Goal: Task Accomplishment & Management: Manage account settings

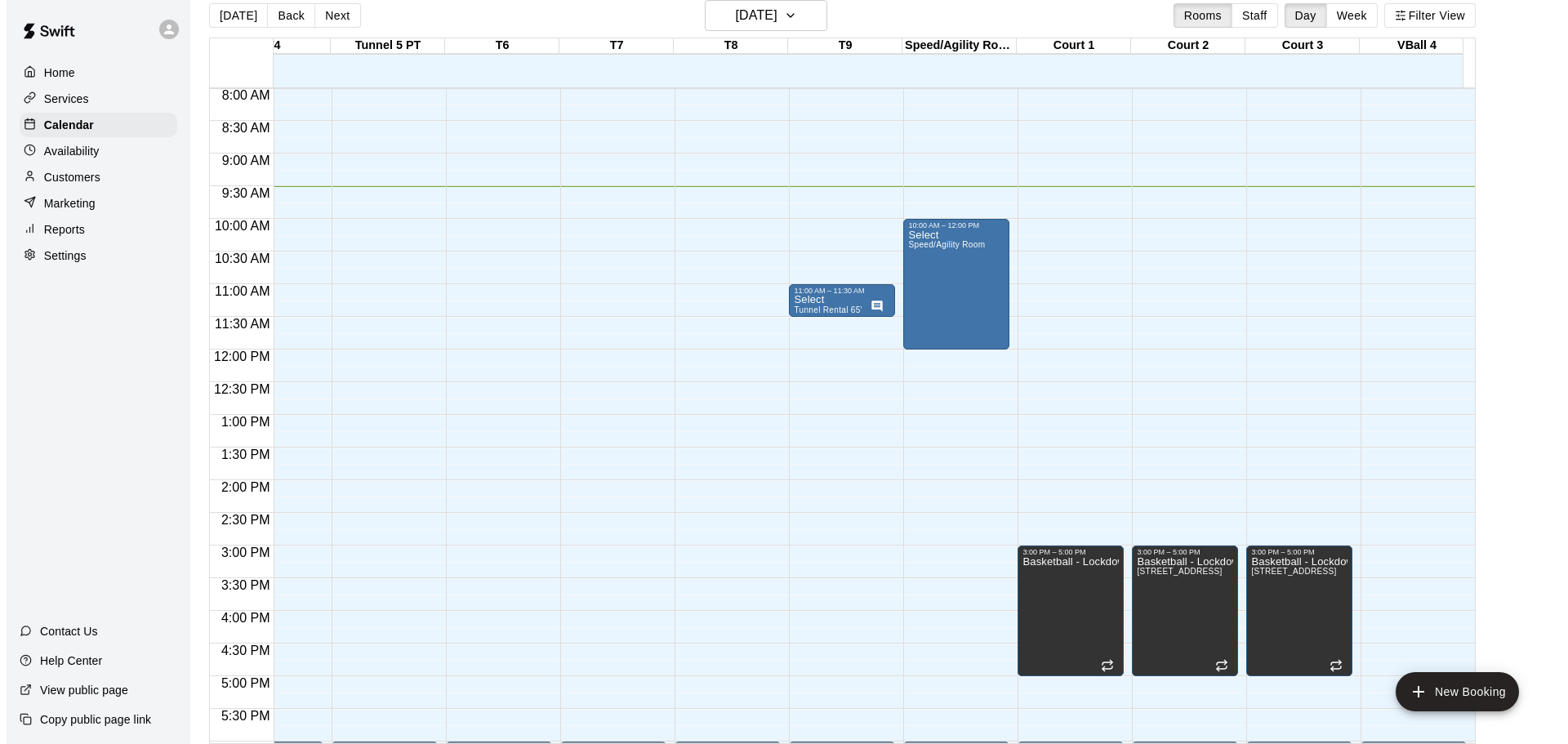
scroll to position [519, 400]
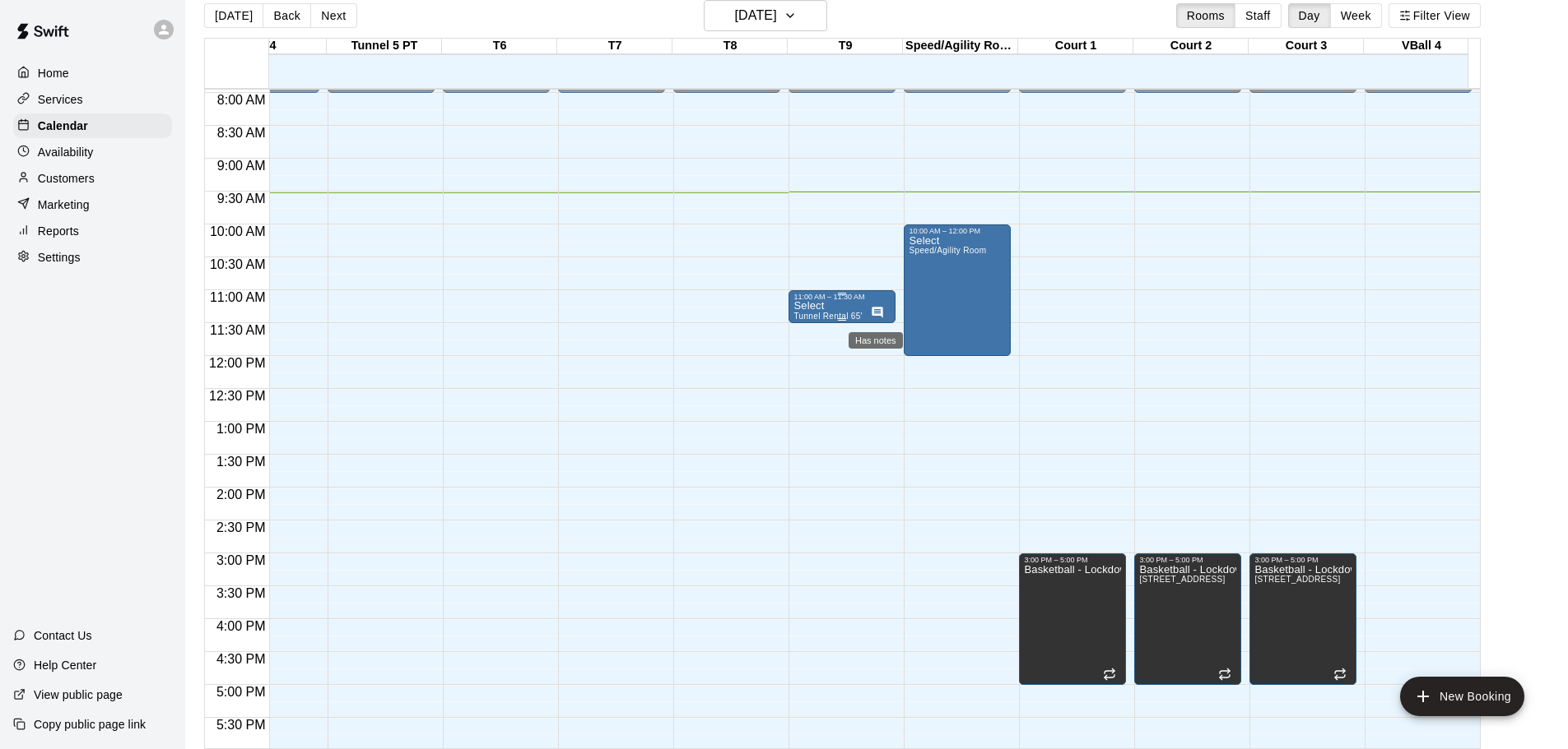
click at [873, 316] on icon "Has notes" at bounding box center [878, 312] width 11 height 11
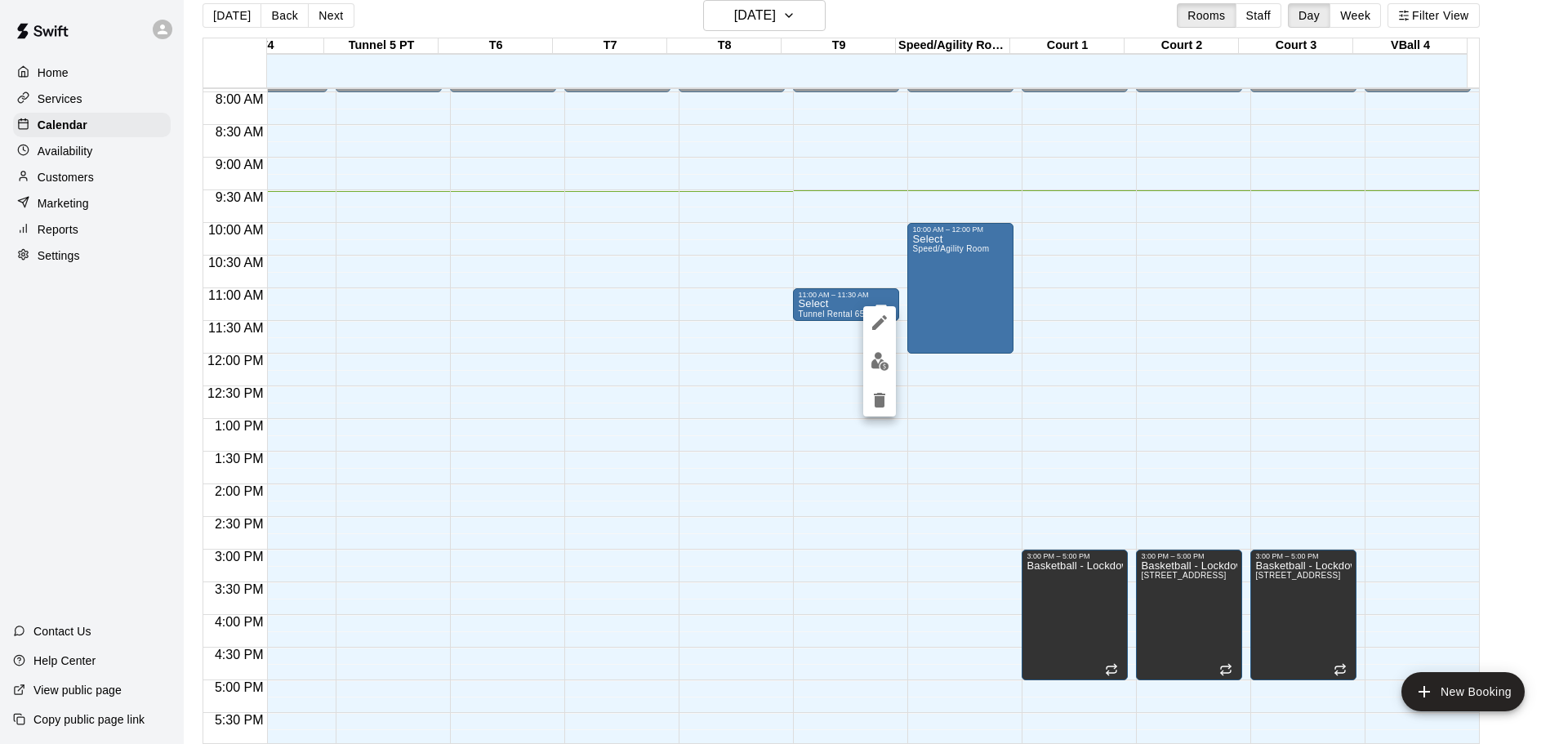
click at [828, 362] on div at bounding box center [784, 372] width 1568 height 744
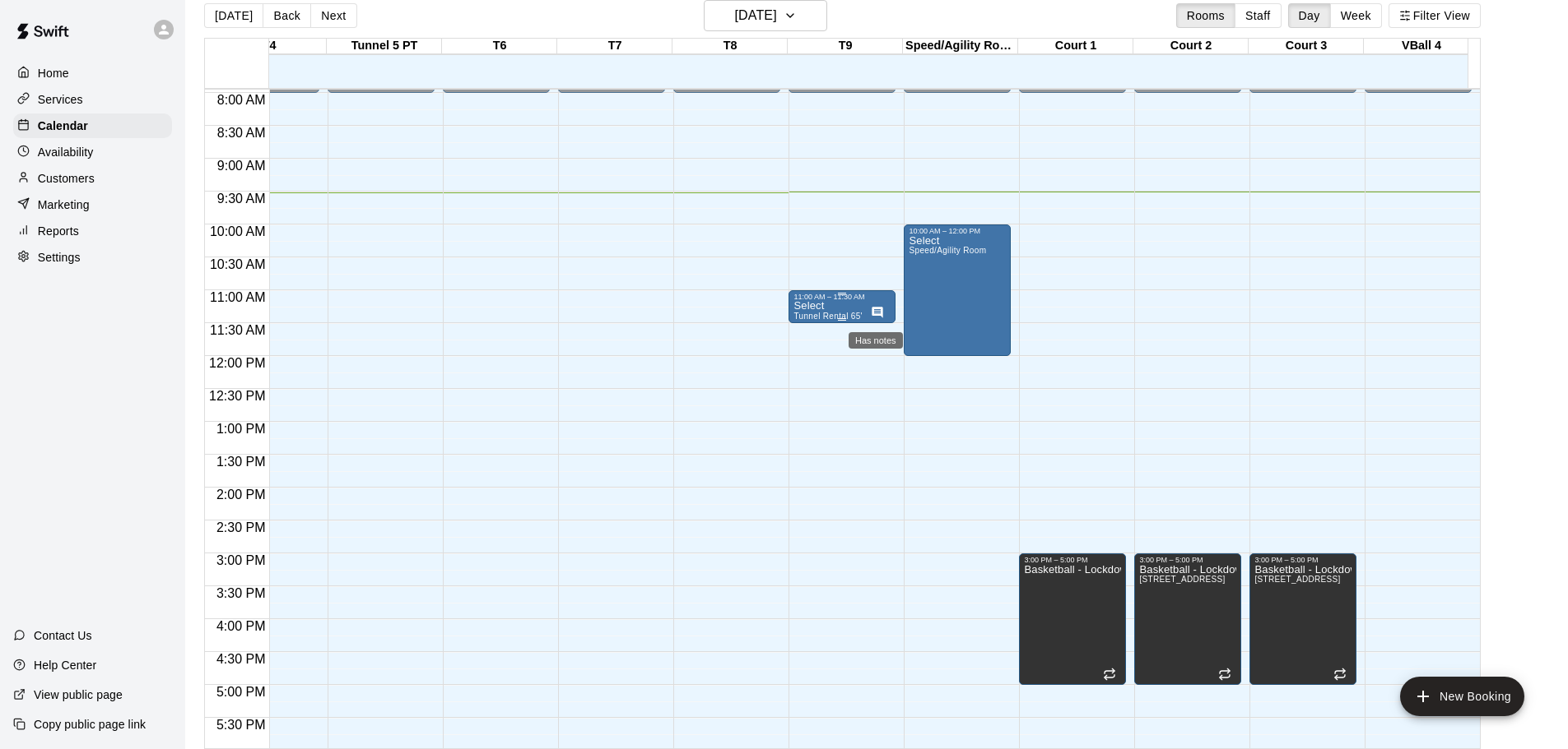
click at [876, 311] on icon "Has notes" at bounding box center [877, 312] width 13 height 13
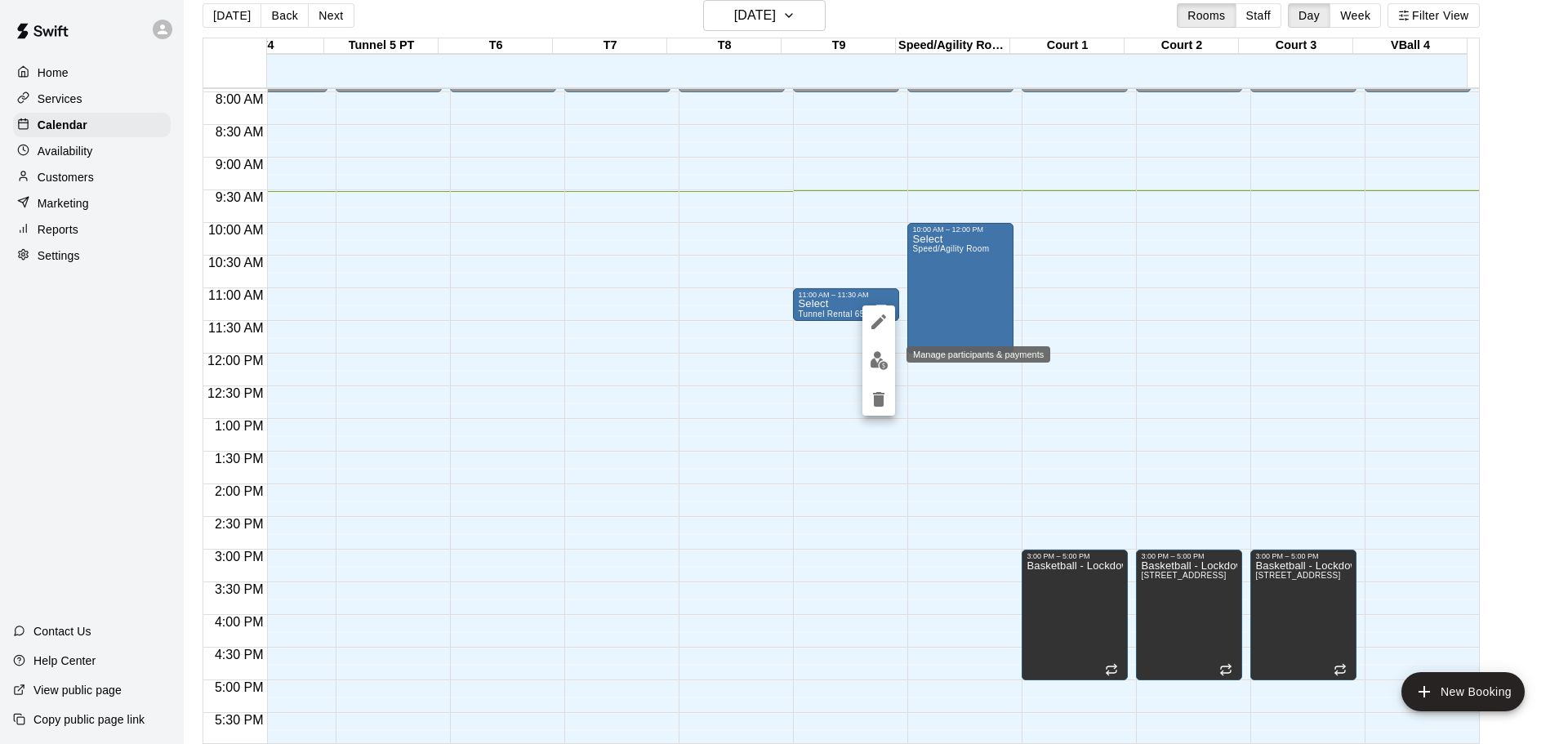
click at [876, 362] on img "edit" at bounding box center [879, 361] width 19 height 19
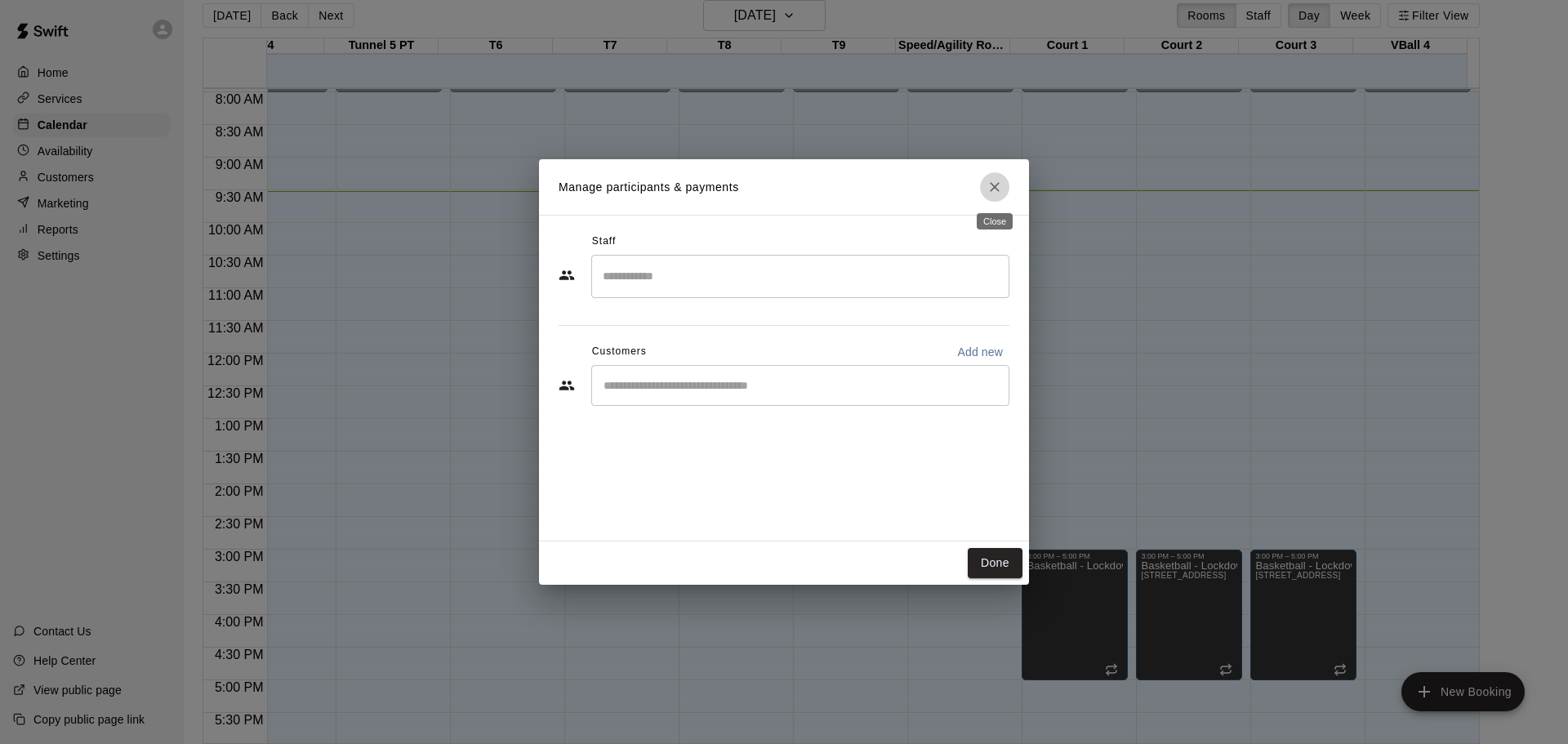
click at [991, 187] on icon "Close" at bounding box center [995, 187] width 16 height 16
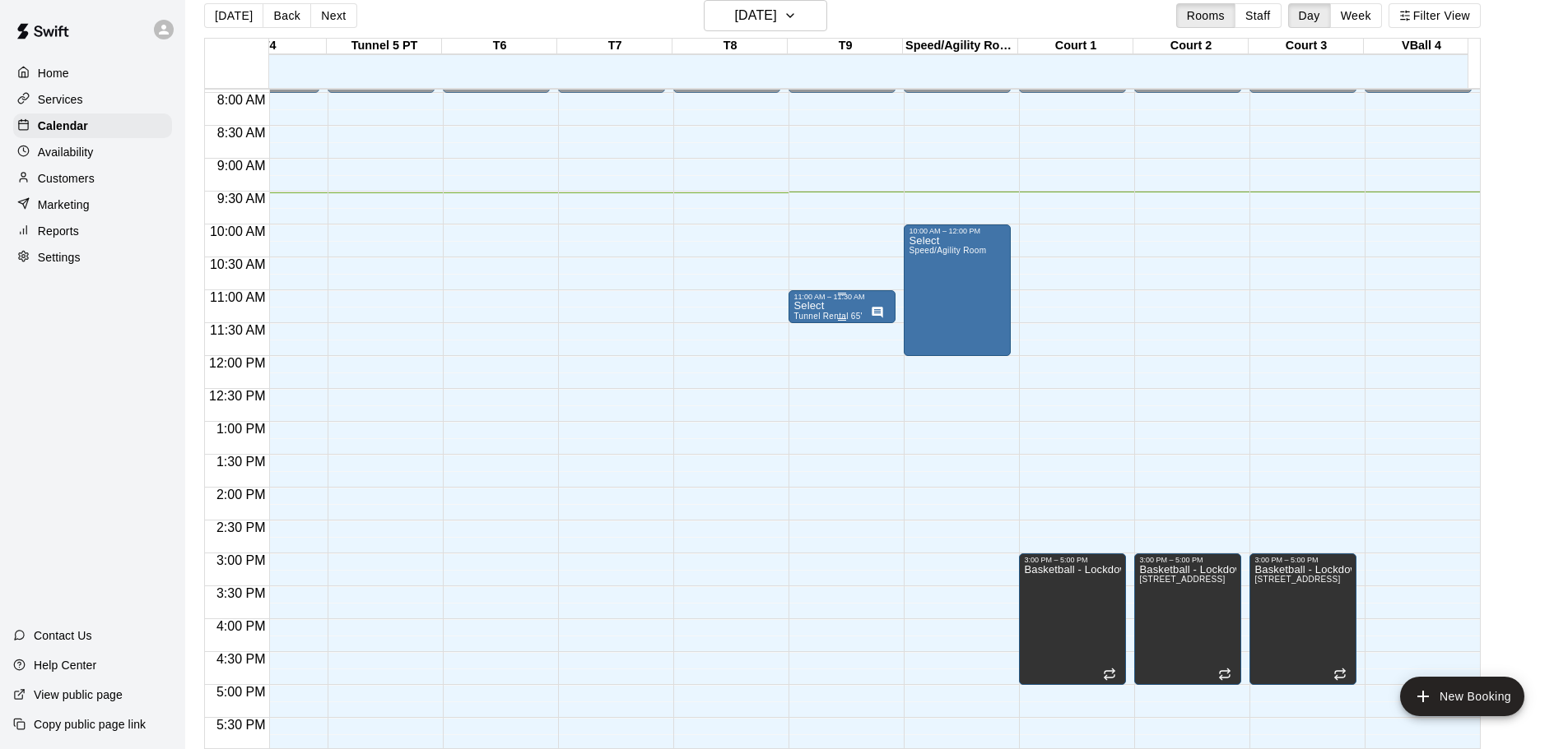
click at [803, 299] on div "11:00 AM – 11:30 AM" at bounding box center [841, 296] width 97 height 8
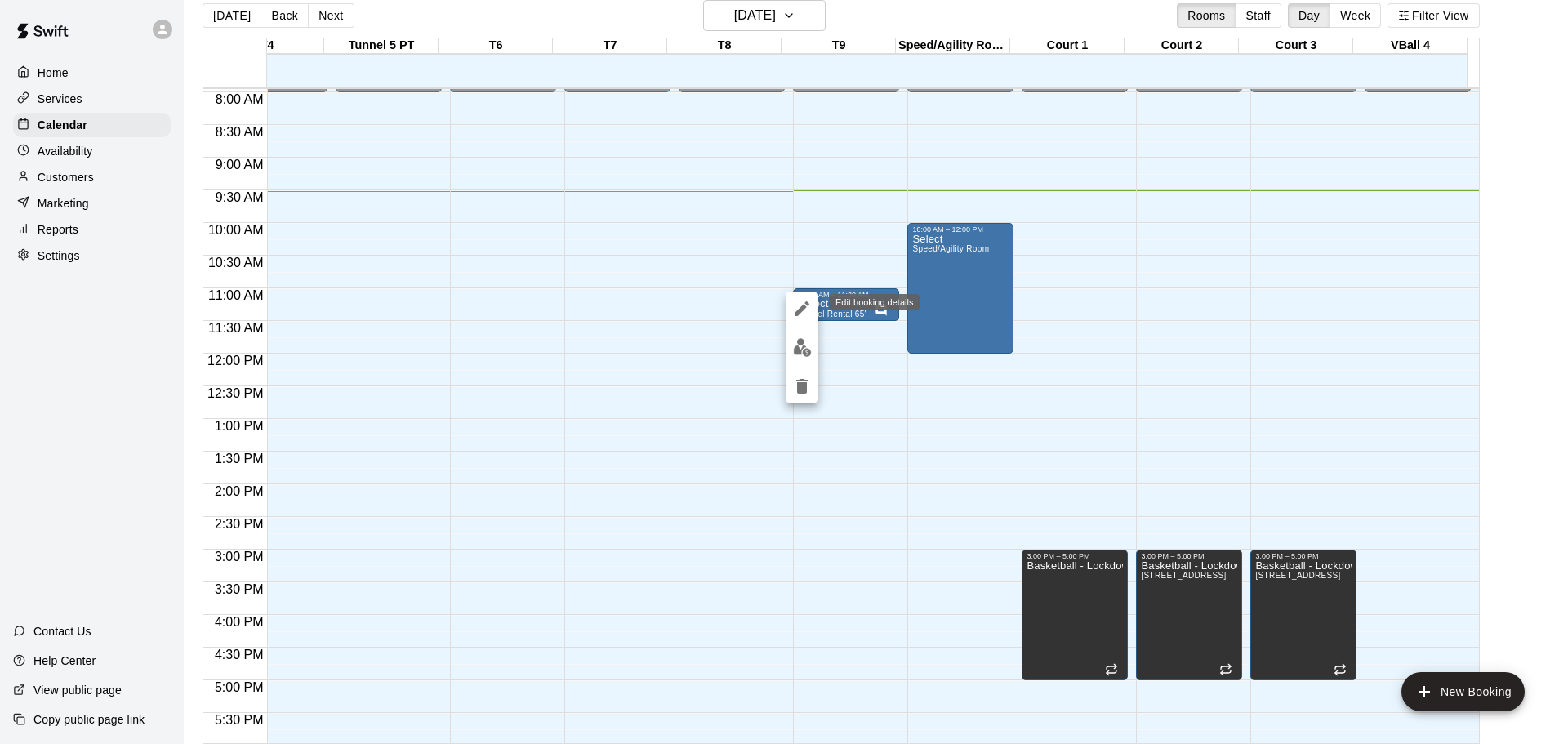
click at [798, 308] on icon "edit" at bounding box center [803, 309] width 20 height 20
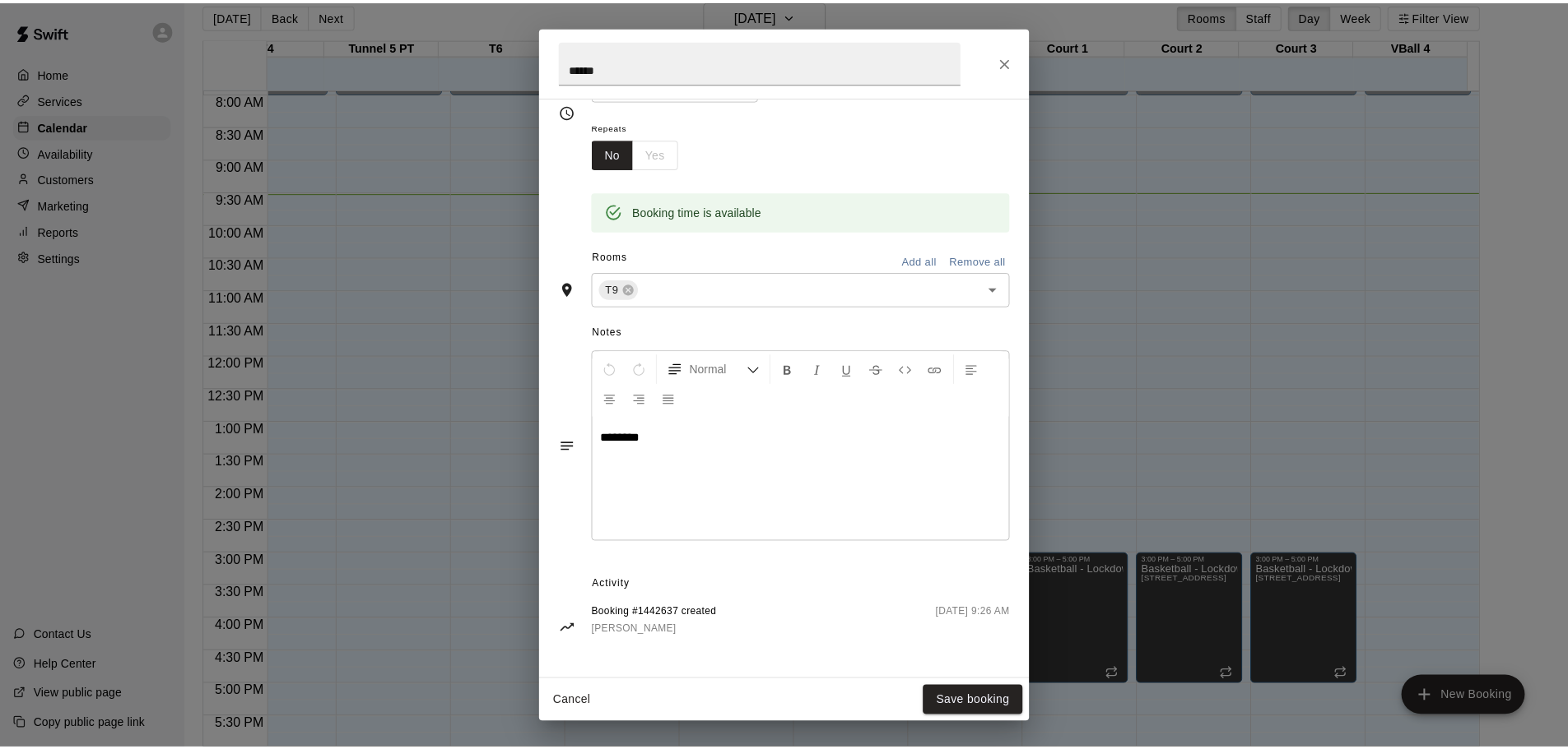
scroll to position [2, 0]
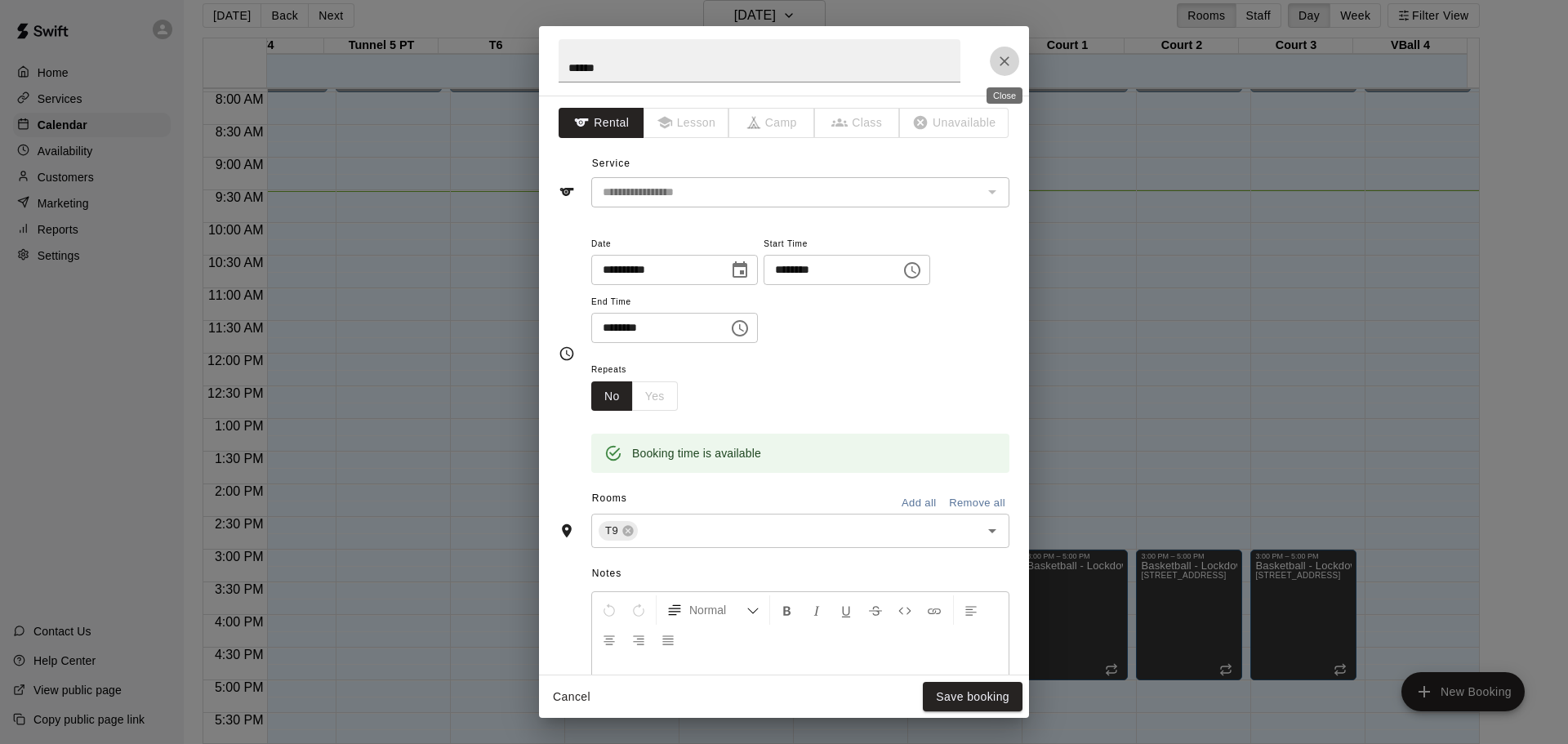
click at [996, 53] on icon "Close" at bounding box center [1005, 62] width 16 height 16
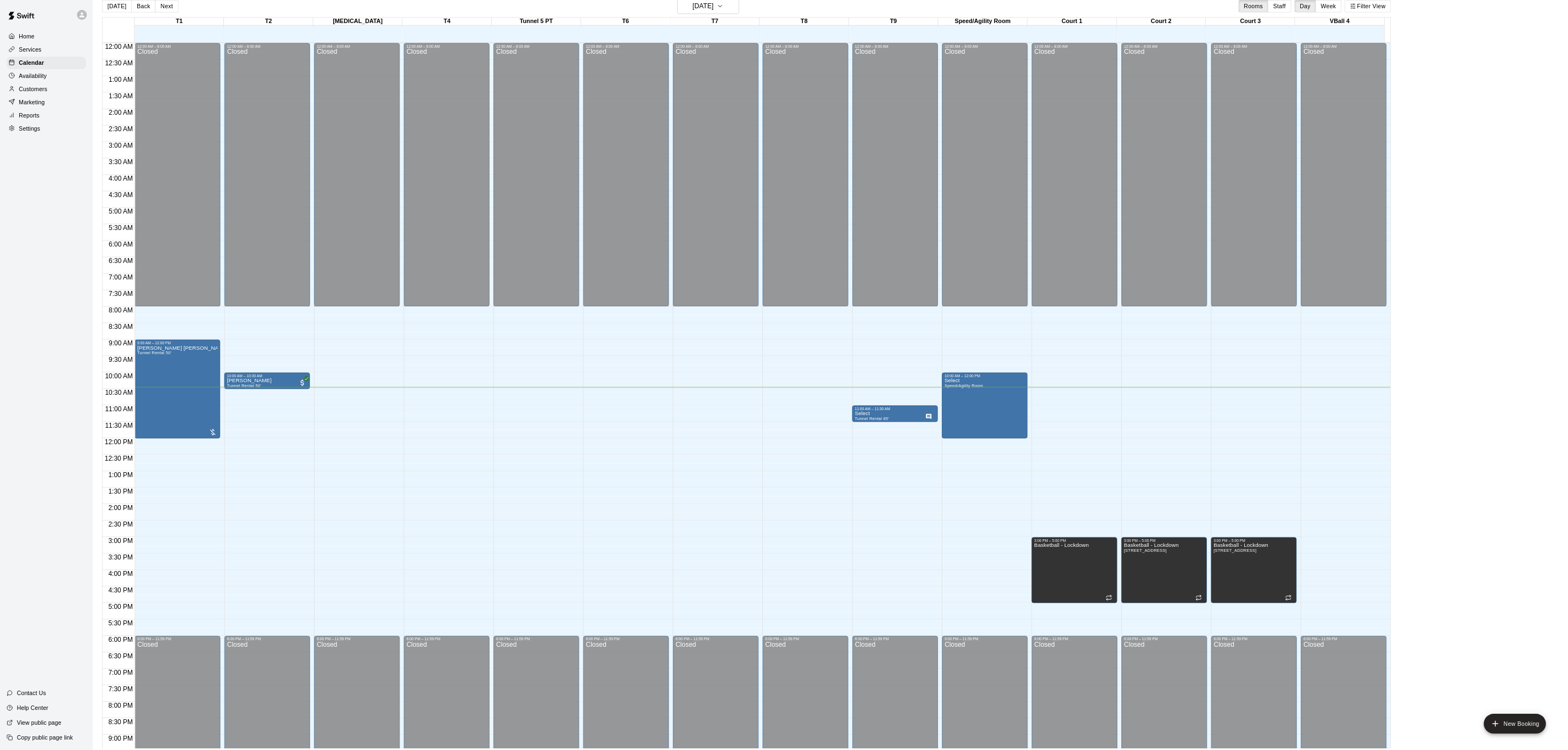
scroll to position [15, 0]
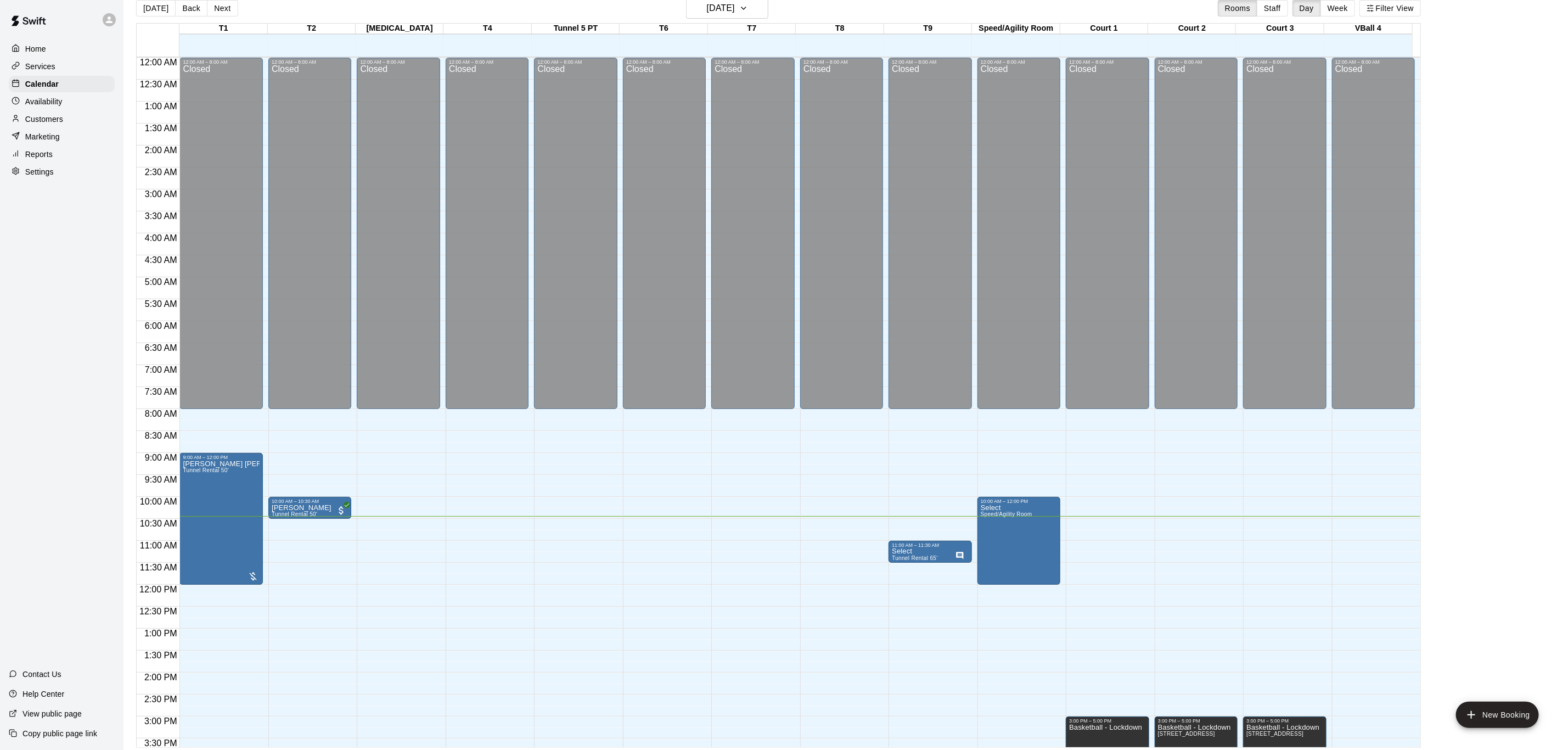
drag, startPoint x: 1020, startPoint y: 1, endPoint x: 1474, endPoint y: 664, distance: 803.5
click at [1045, 499] on main "[DATE] Back [DATE][DATE] Rooms Staff Day Week Filter View T1 21 Sun T2 21 Sun […" at bounding box center [845, 373] width 1436 height 750
drag, startPoint x: 1378, startPoint y: 412, endPoint x: 1459, endPoint y: 454, distance: 91.2
click at [1045, 454] on main "[DATE] Back [DATE][DATE] Rooms Staff Day Week Filter View T1 21 Sun T2 21 Sun […" at bounding box center [845, 373] width 1436 height 750
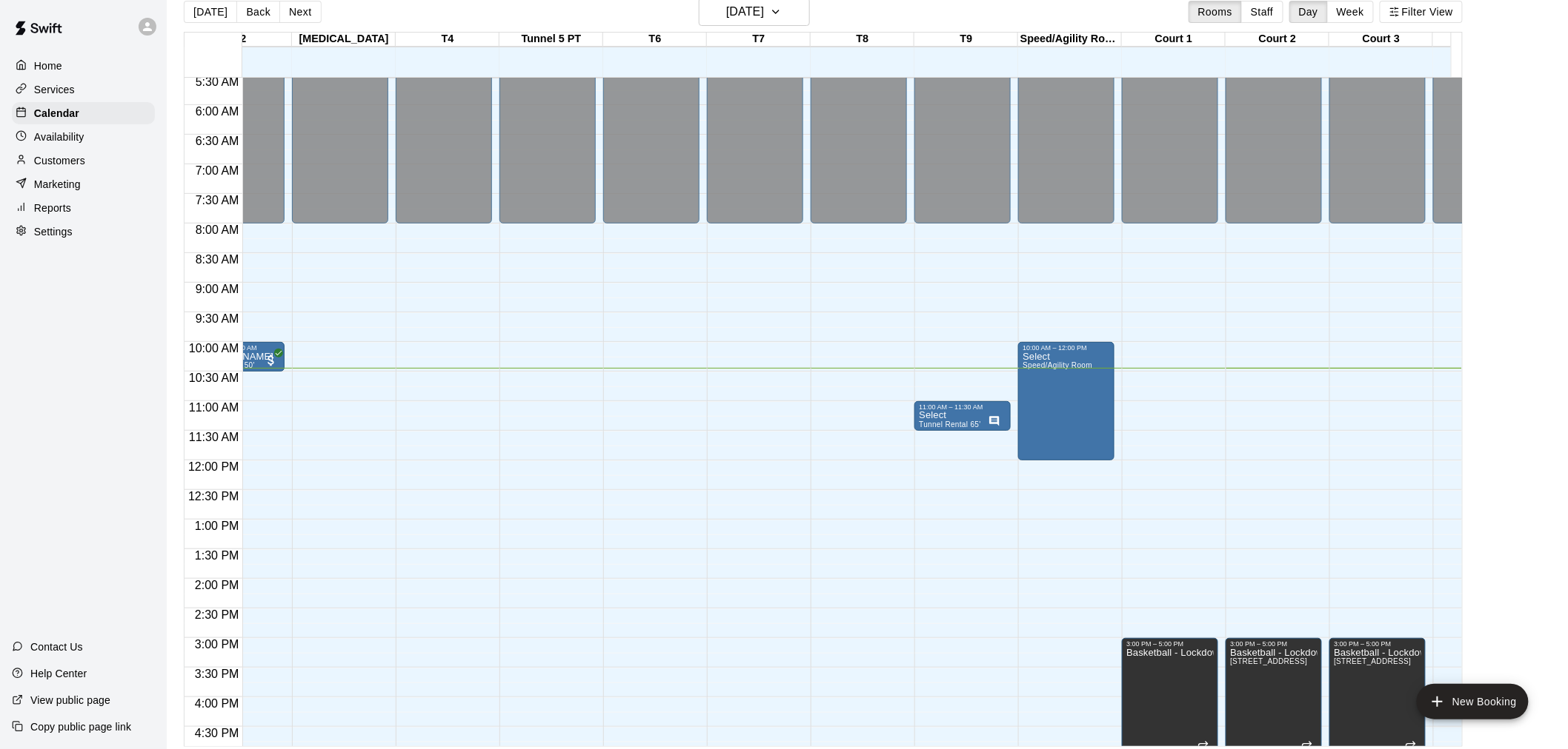
scroll to position [0, 0]
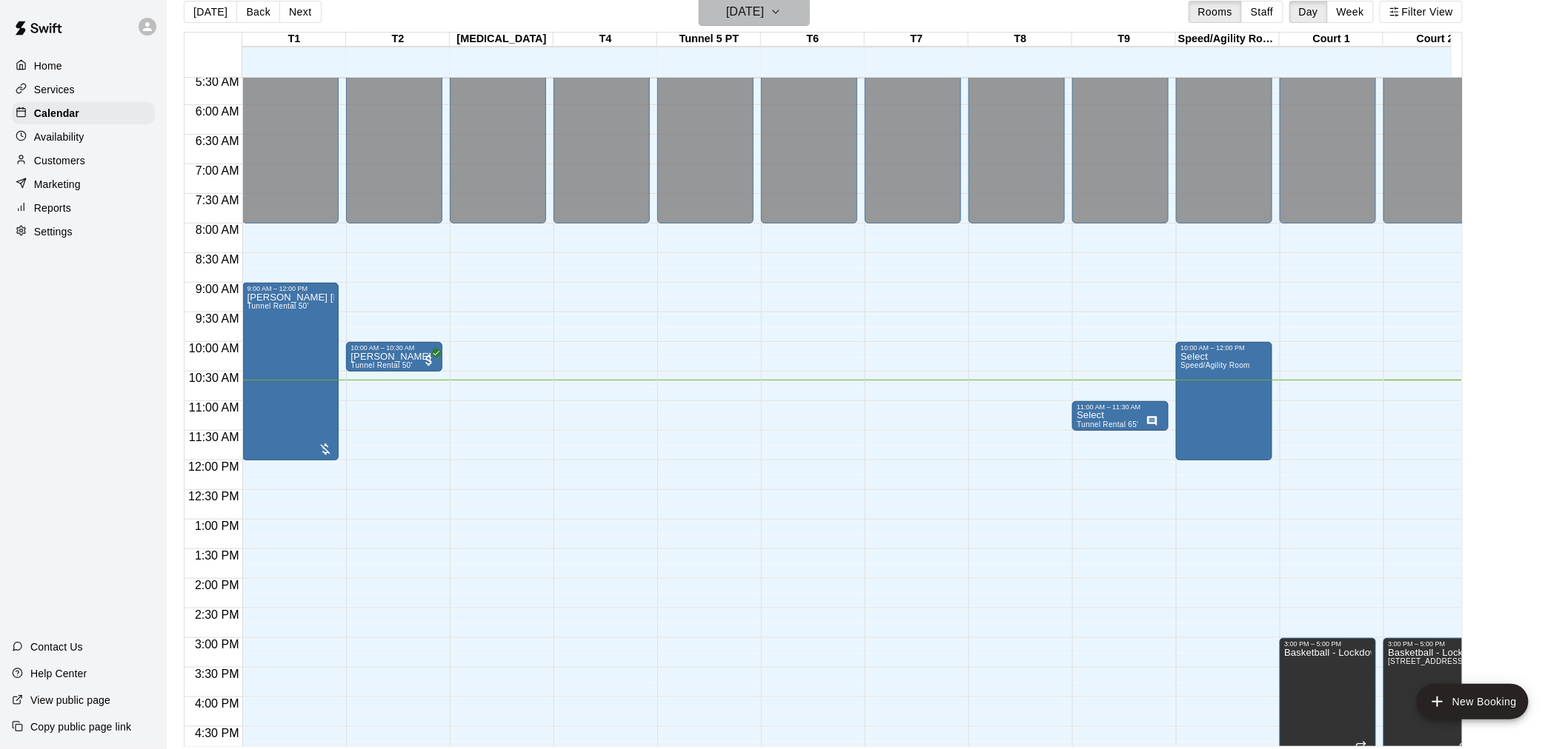
click at [744, 11] on h6 "[DATE]" at bounding box center [745, 11] width 38 height 21
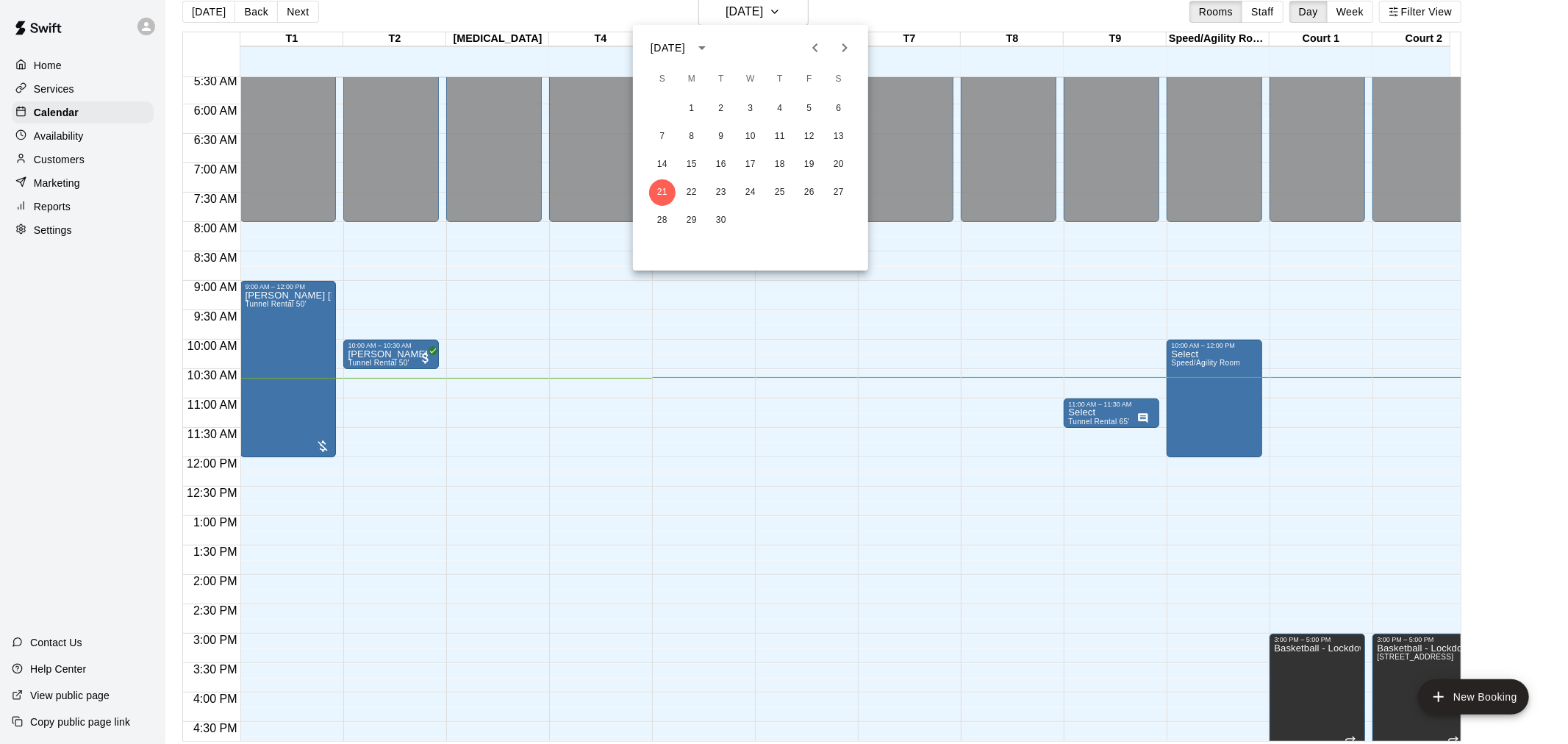
click at [833, 48] on button "Next month" at bounding box center [845, 48] width 29 height 29
click at [660, 195] on button "19" at bounding box center [662, 193] width 26 height 26
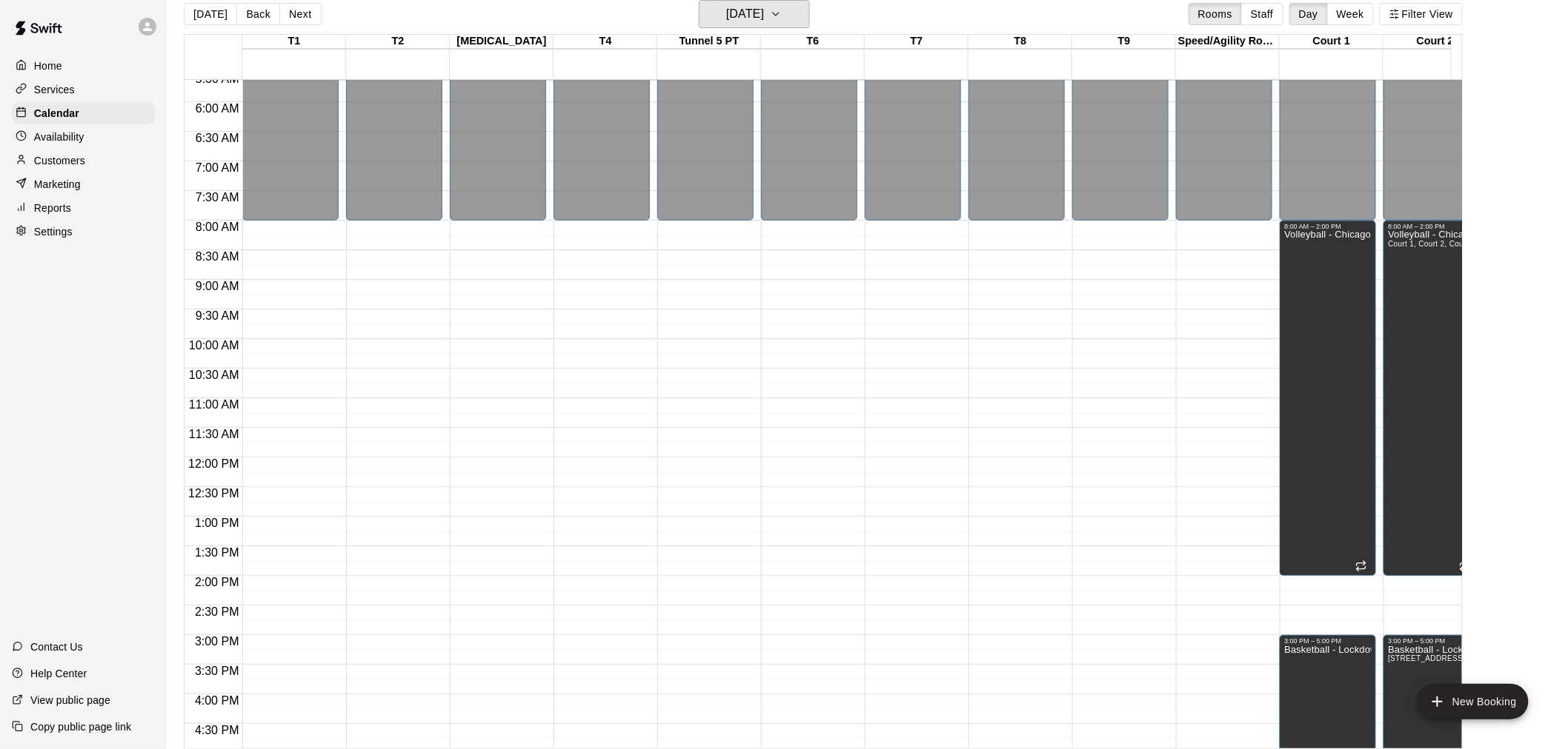
scroll to position [329, 0]
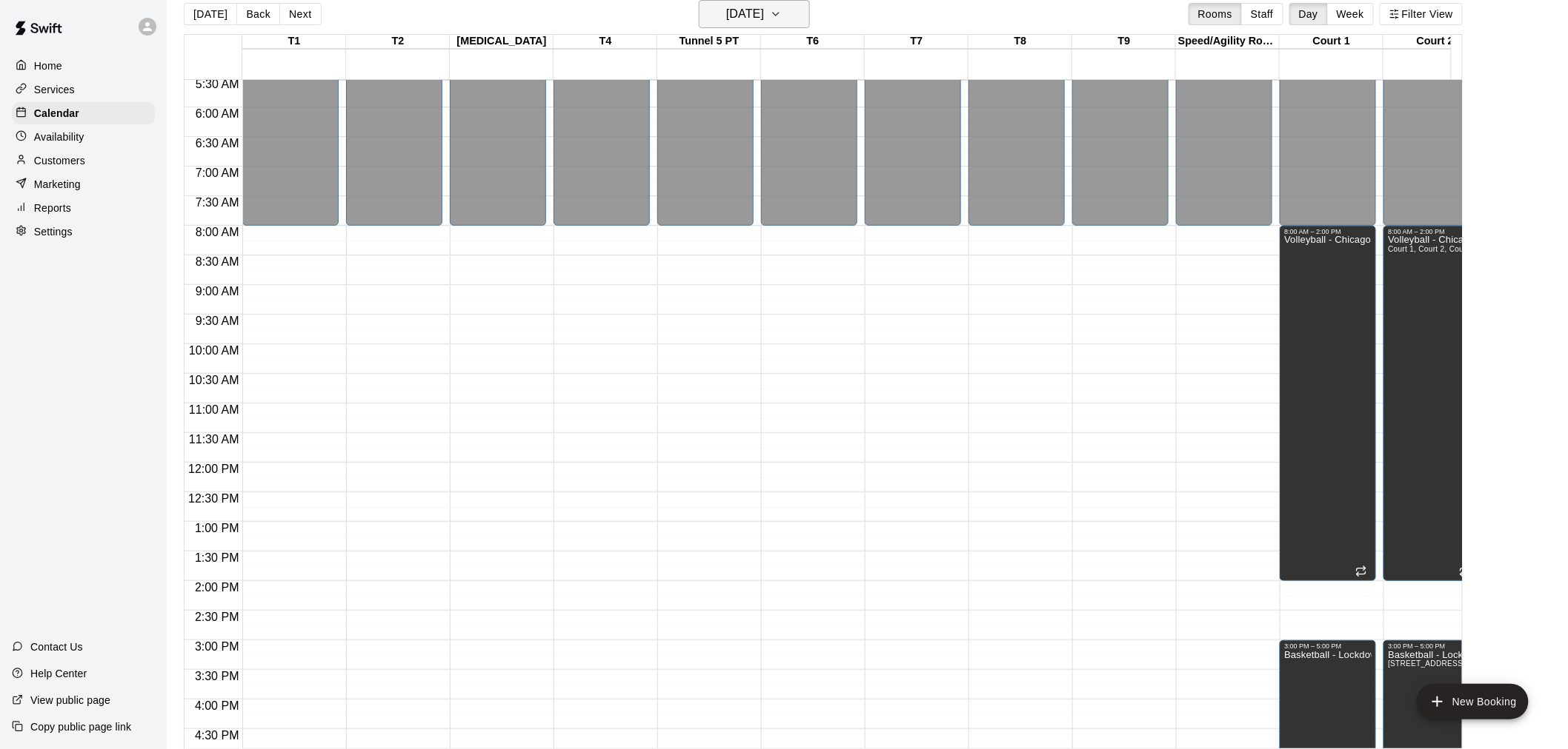
click at [727, 13] on h6 "[DATE]" at bounding box center [745, 14] width 38 height 21
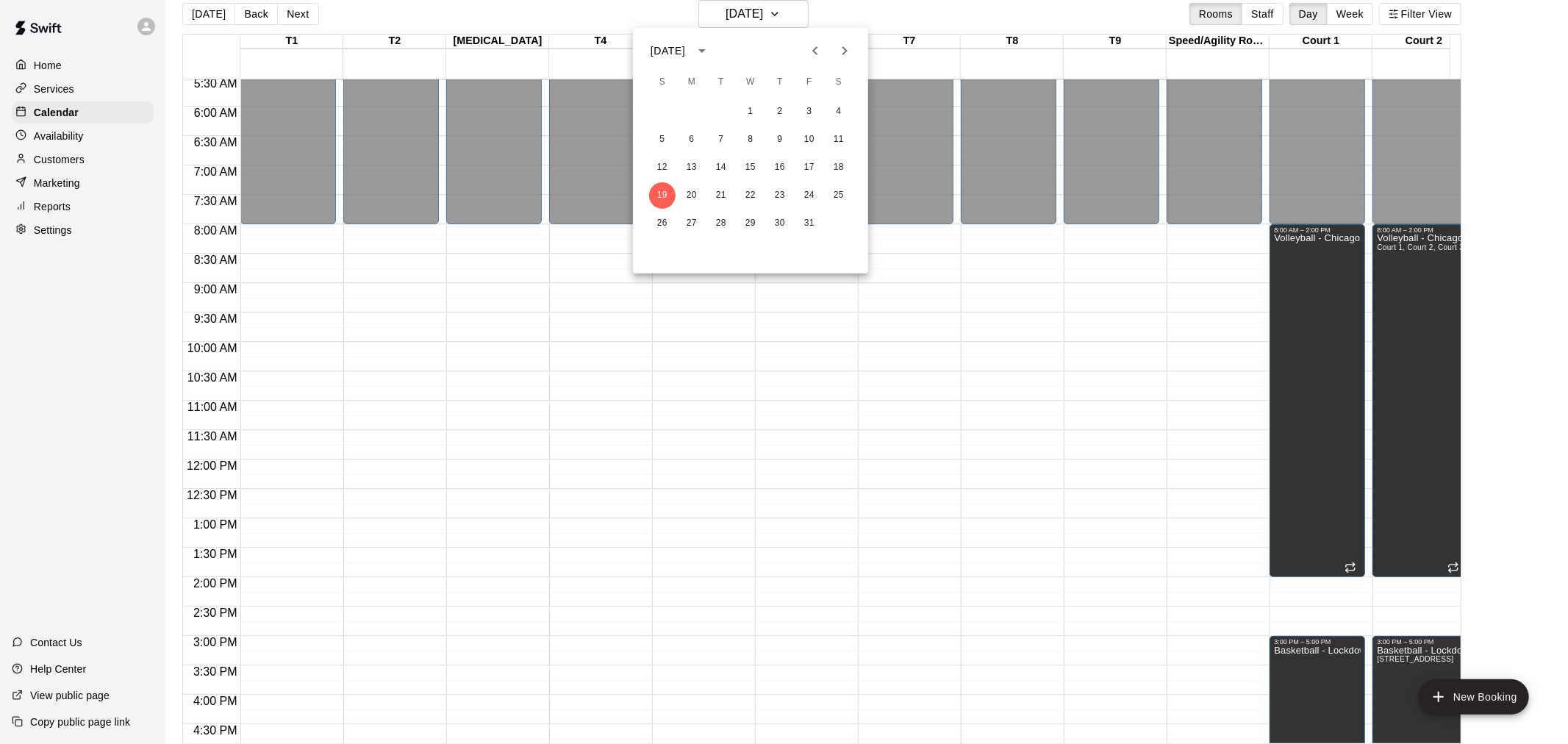
click at [811, 51] on icon "Previous month" at bounding box center [815, 51] width 18 height 18
click at [663, 193] on button "21" at bounding box center [662, 196] width 26 height 26
